Goal: Check status: Check status

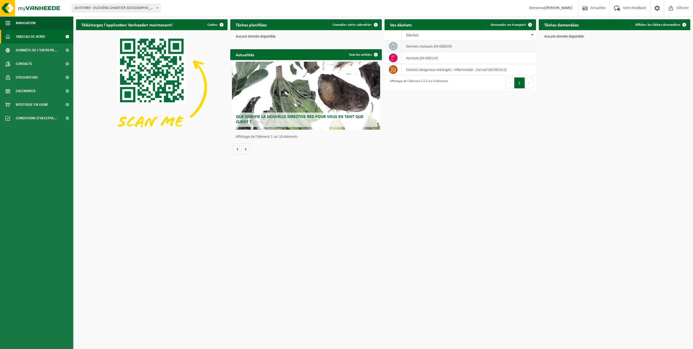
click at [443, 44] on td "déchets résiduels (04-000029)" at bounding box center [469, 46] width 134 height 12
click at [55, 90] on link "Calendrier" at bounding box center [36, 91] width 73 height 14
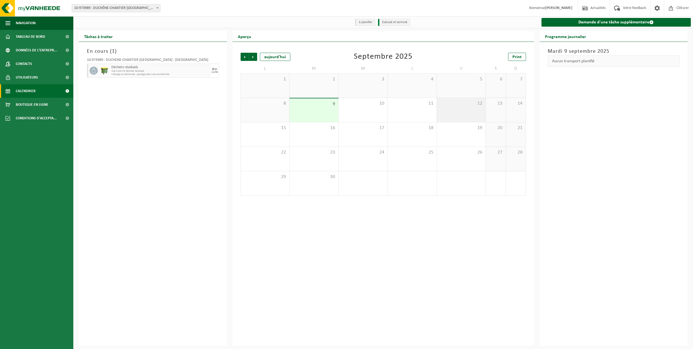
click at [468, 118] on div "12" at bounding box center [461, 110] width 49 height 24
click at [423, 115] on div "11" at bounding box center [412, 110] width 49 height 24
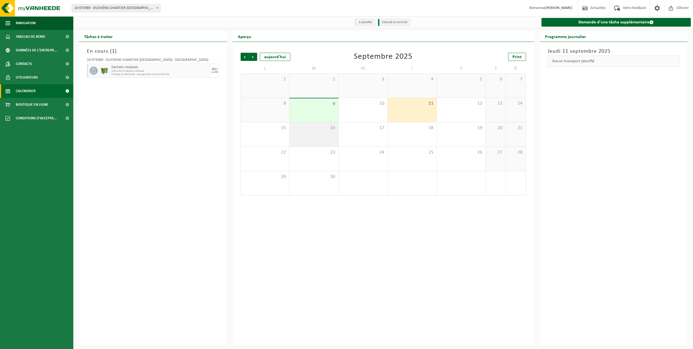
click at [303, 140] on div "16" at bounding box center [314, 134] width 49 height 24
click at [320, 136] on div "16" at bounding box center [314, 134] width 49 height 24
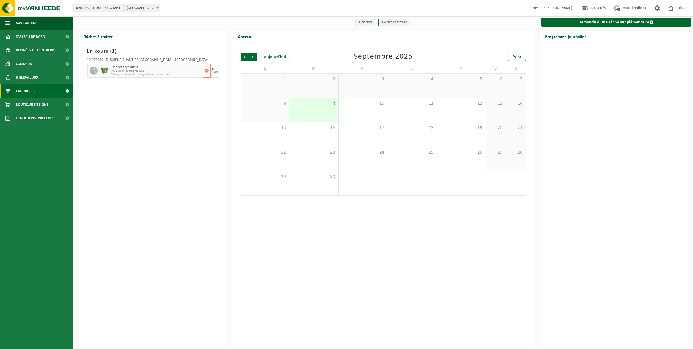
click at [120, 68] on span "Déchets résiduels" at bounding box center [156, 67] width 90 height 4
